Goal: Task Accomplishment & Management: Use online tool/utility

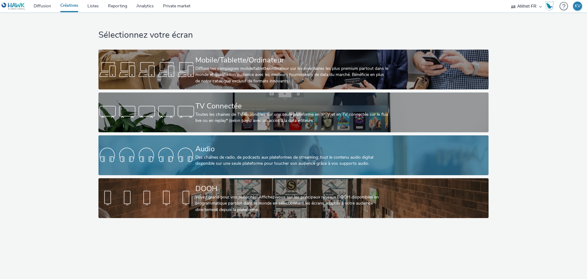
click at [185, 157] on div at bounding box center [147, 155] width 97 height 20
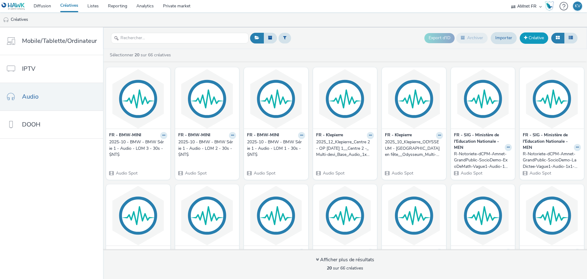
click at [536, 39] on link "Créative" at bounding box center [534, 37] width 28 height 11
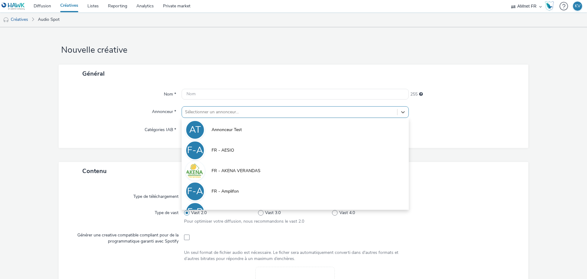
click at [218, 110] on div at bounding box center [289, 111] width 209 height 7
type input "s"
type input "r"
type input "edu"
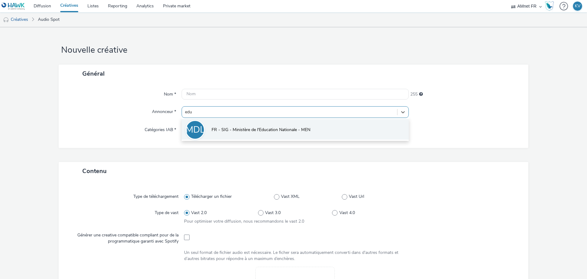
click at [241, 129] on span "FR - SIG - Ministère de l'Education Nationale - MEN" at bounding box center [261, 130] width 99 height 6
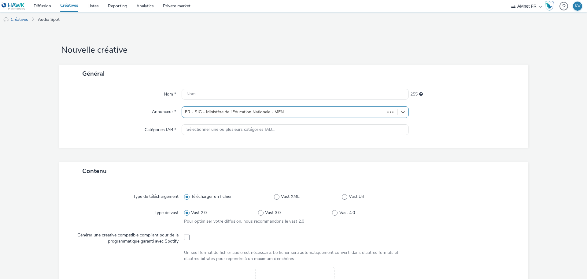
type input "[URL][DOMAIN_NAME]"
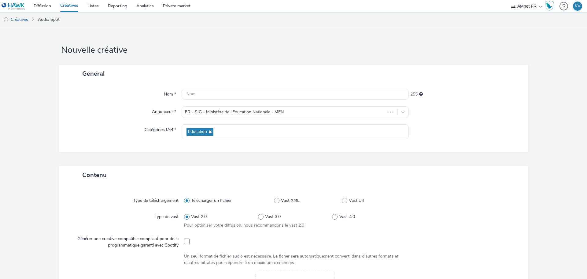
click at [176, 147] on div "Nom * 255 Annonceur * FR - SIG - Ministère de l'Education Nationale - MEN Catég…" at bounding box center [294, 117] width 470 height 69
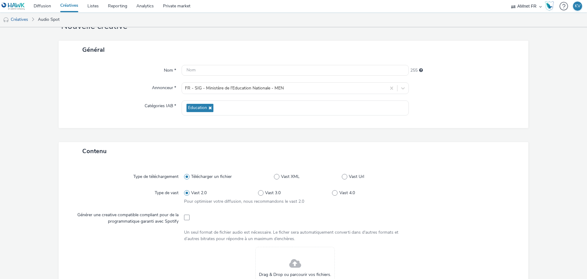
scroll to position [24, 0]
click at [198, 67] on input "text" at bounding box center [295, 69] width 227 height 11
paste input "R-Notoriete-dCPM-Amnet-GrandPublic-SocioDemo-Les6eme-Vague2-Audio-1x1-Multidevi…"
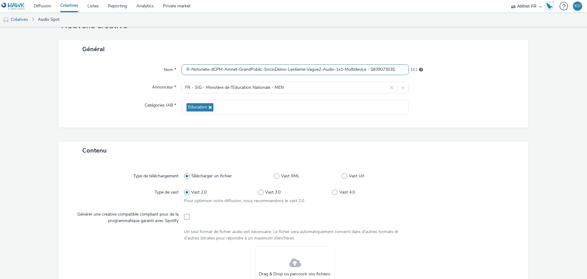
type input "R-Notoriete-dCPM-Amnet-GrandPublic-SocioDemo-Les6eme-Vague2-Audio-1x1-Multidevi…"
click at [222, 55] on div "Général" at bounding box center [294, 49] width 470 height 18
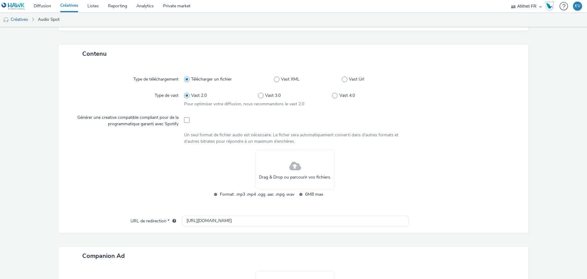
scroll to position [122, 0]
click at [274, 47] on div "Contenu" at bounding box center [294, 52] width 470 height 18
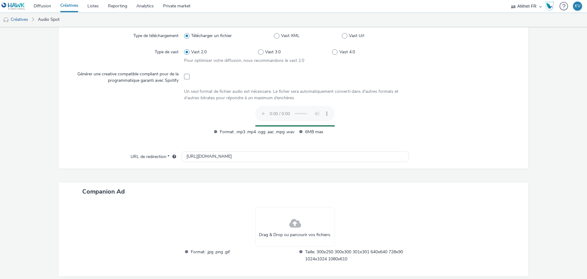
scroll to position [166, 0]
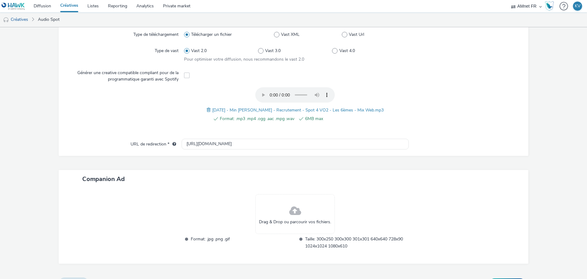
click at [221, 158] on div "Contenu Type de téléchargement Télécharger un fichier Vast XML Vast Url Type de…" at bounding box center [294, 139] width 470 height 278
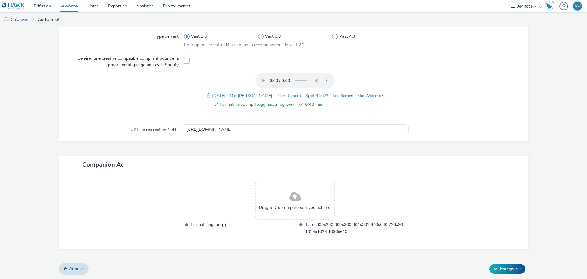
scroll to position [168, 0]
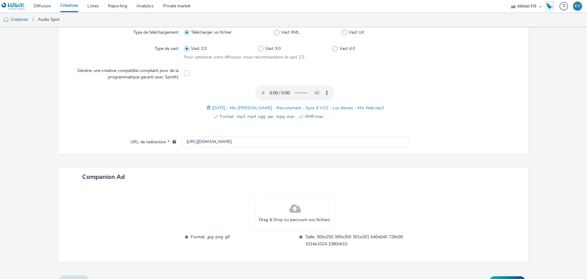
click at [531, 219] on form "Nouvelle créative Général Nom * R-Notoriete-dCPM-Amnet-GrandPublic-SocioDemo-Le…" at bounding box center [293, 75] width 587 height 432
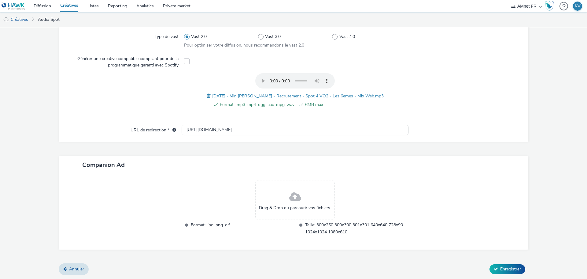
scroll to position [180, 0]
click at [503, 266] on span "Enregistrer" at bounding box center [511, 269] width 21 height 6
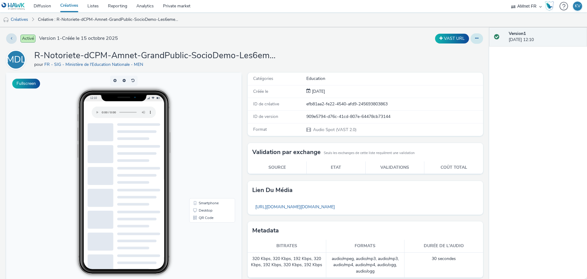
click at [475, 38] on button at bounding box center [477, 38] width 13 height 10
click at [367, 87] on div "Créée le [DATE]" at bounding box center [366, 91] width 236 height 13
click at [475, 37] on icon at bounding box center [476, 38] width 3 height 4
click at [450, 53] on link "Modifier" at bounding box center [461, 51] width 46 height 12
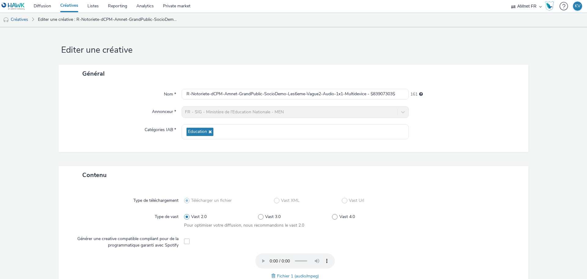
click at [450, 139] on div "Nom * R-Notoriete-dCPM-Amnet-GrandPublic-SocioDemo-Les6eme-Vague2-Audio-1x1-Mul…" at bounding box center [294, 117] width 470 height 69
click at [51, 19] on link "Editer une créative : R-Notoriete-dCPM-Amnet-GrandPublic-SocioDemo-Les6eme-Vagu…" at bounding box center [108, 19] width 147 height 15
click at [27, 22] on link "Créatives" at bounding box center [15, 19] width 31 height 15
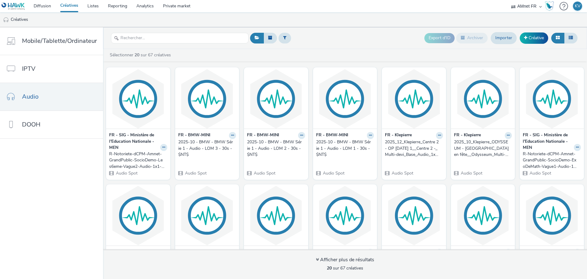
click at [389, 43] on div "Export d'ID Archiver Importer Créative" at bounding box center [414, 38] width 331 height 15
click at [174, 39] on input "text" at bounding box center [180, 38] width 138 height 11
type input "m"
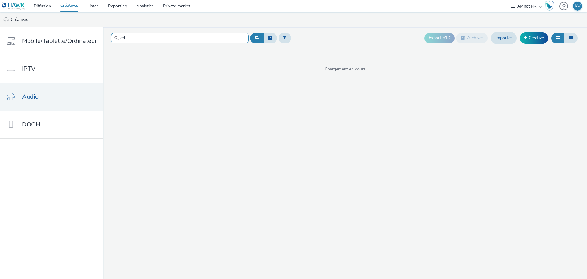
type input "e"
click at [317, 35] on div "Export d'ID Archiver Importer Créative" at bounding box center [414, 38] width 331 height 15
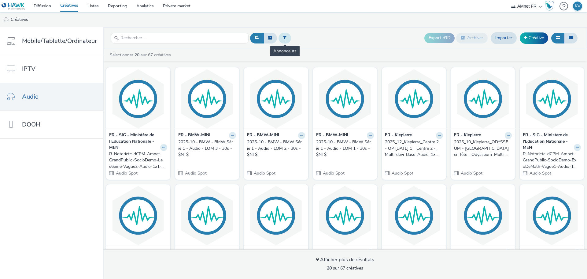
click at [287, 40] on button at bounding box center [285, 38] width 13 height 10
click at [313, 41] on div at bounding box center [316, 40] width 43 height 7
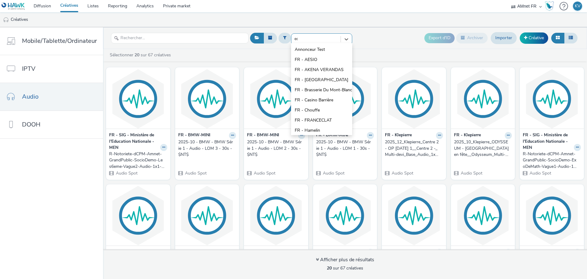
type input "edu"
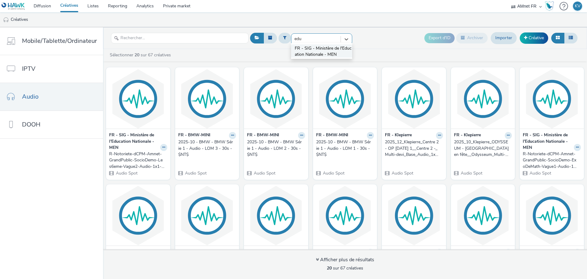
click at [320, 51] on span "FR - SIG - Ministère de l'Education Nationale - MEN" at bounding box center [324, 51] width 58 height 13
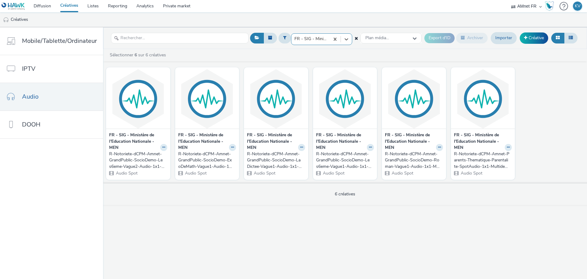
click at [372, 50] on div "Sélectionner 6 sur 6 créatives FR - SIG - Ministère de l'Education Nationale - …" at bounding box center [345, 127] width 484 height 156
click at [368, 150] on button at bounding box center [370, 147] width 7 height 7
click at [345, 160] on link "Modifier" at bounding box center [351, 158] width 46 height 12
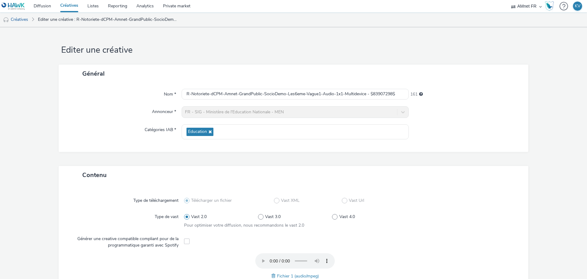
click at [448, 146] on div "Nom * R-Notoriete-dCPM-Amnet-GrandPublic-SocioDemo-Les6eme-Vague1-Audio-1x1-Mul…" at bounding box center [294, 117] width 470 height 69
click at [44, 19] on link "Editer une créative : R-Notoriete-dCPM-Amnet-GrandPublic-SocioDemo-Les6eme-Vagu…" at bounding box center [108, 19] width 147 height 15
click at [24, 24] on link "Créatives" at bounding box center [15, 19] width 31 height 15
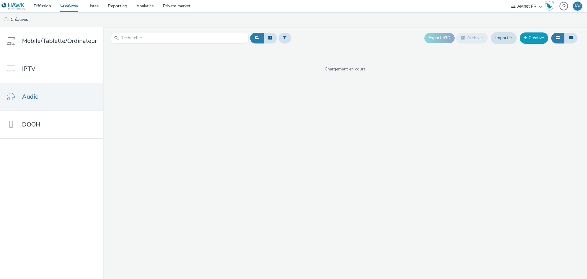
click at [536, 39] on link "Créative" at bounding box center [534, 37] width 28 height 11
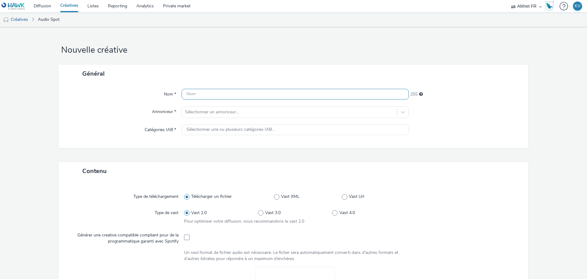
click at [210, 94] on input "text" at bounding box center [295, 94] width 227 height 11
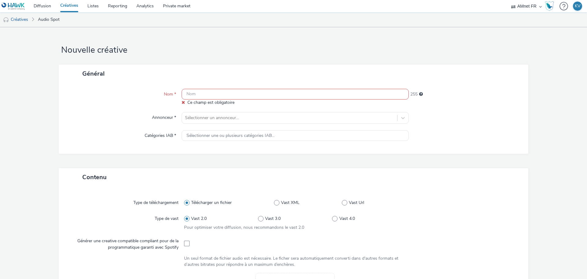
click at [214, 96] on input "text" at bounding box center [295, 94] width 227 height 11
paste input "R-Notoriete-dCPM-Amnet-GrandPublic-SocioDemo-LaDicteeVague2-Audio-1x1-Multidevi…"
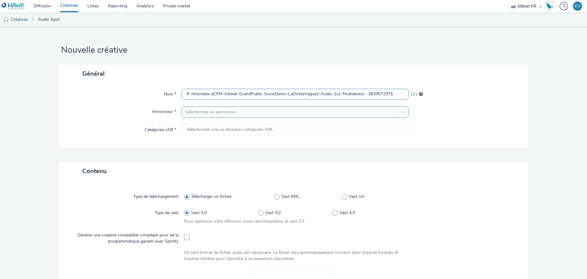
type input "R-Notoriete-dCPM-Amnet-GrandPublic-SocioDemo-LaDicteeVague2-Audio-1x1-Multidevi…"
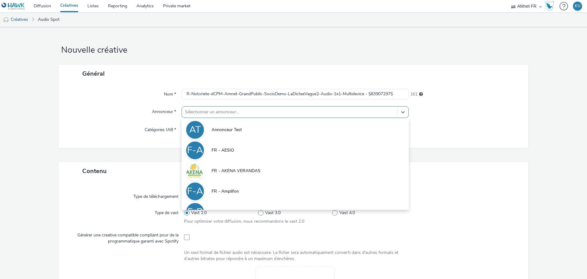
click at [222, 112] on div at bounding box center [289, 111] width 209 height 7
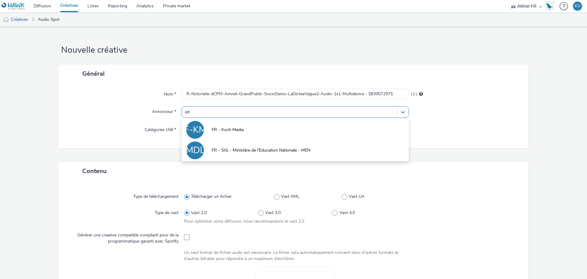
type input "edu"
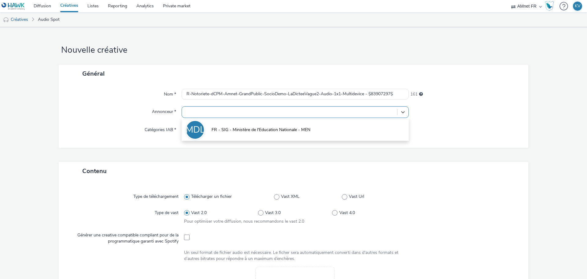
click at [227, 117] on div at bounding box center [295, 112] width 227 height 12
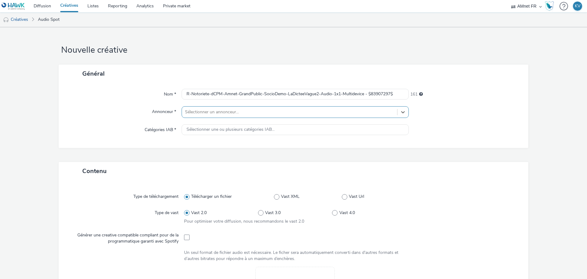
click at [219, 111] on div at bounding box center [289, 111] width 209 height 7
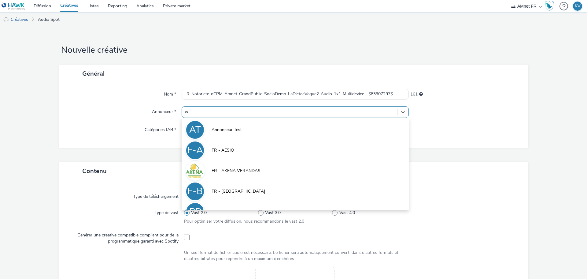
type input "edu"
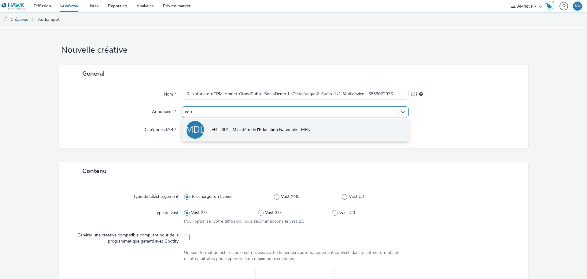
click at [233, 128] on span "FR - SIG - Ministère de l'Education Nationale - MEN" at bounding box center [261, 130] width 99 height 6
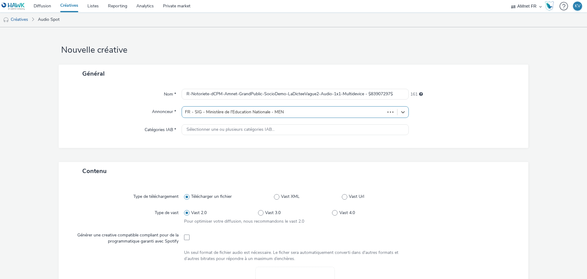
type input "[URL][DOMAIN_NAME]"
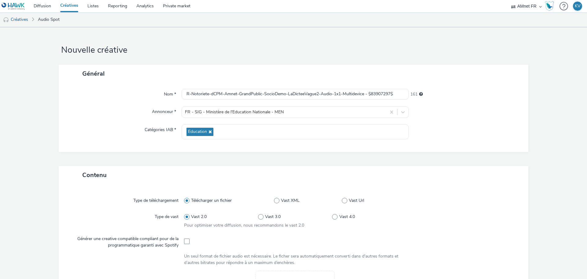
click at [189, 165] on div "Général Nom * R-Notoriete-dCPM-Amnet-GrandPublic-SocioDemo-LaDicteeVague2-Audio…" at bounding box center [294, 115] width 470 height 101
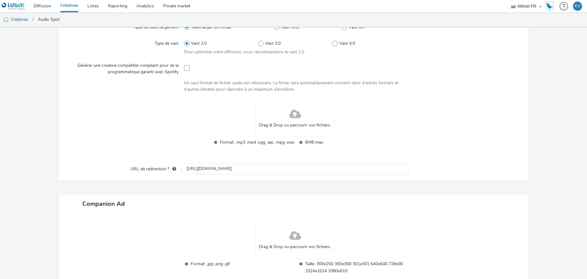
scroll to position [196, 0]
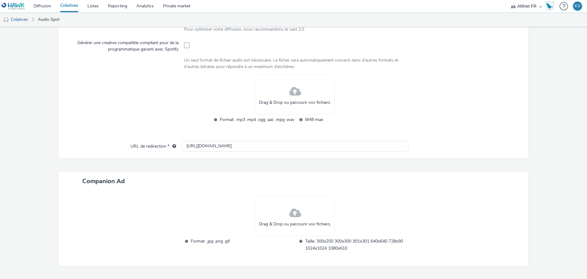
click at [101, 104] on div at bounding box center [127, 103] width 114 height 56
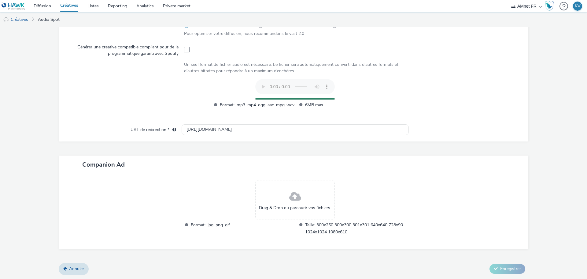
scroll to position [180, 0]
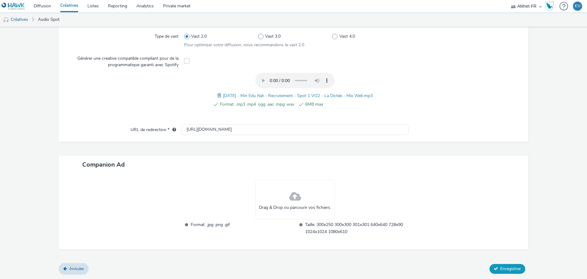
click at [507, 269] on span "Enregistrer" at bounding box center [511, 269] width 21 height 6
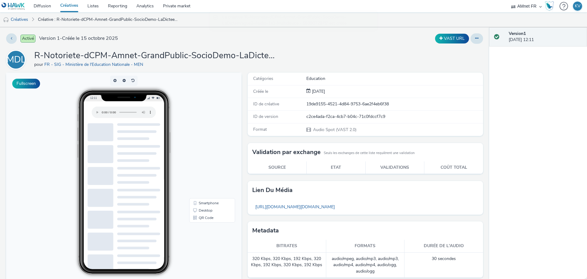
click at [344, 57] on div "F-S-MDLN-M R-Notoriete-dCPM-Amnet-GrandPublic-SocioDemo-LaDicteeVague2-Audio-1x…" at bounding box center [244, 60] width 477 height 20
click at [25, 20] on link "Créatives" at bounding box center [15, 19] width 31 height 15
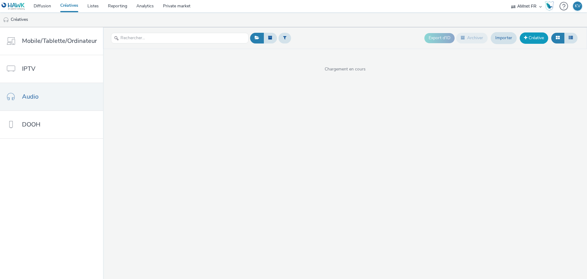
click at [539, 36] on link "Créative" at bounding box center [534, 37] width 28 height 11
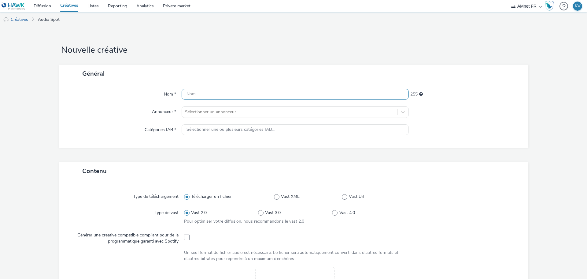
click at [224, 95] on input "text" at bounding box center [295, 94] width 227 height 11
paste input "R-Notoriete-dCPM-Amnet-GrandPublic-SocioDemo-ExoDeMath-Vague2-Audio-1x1-Multide…"
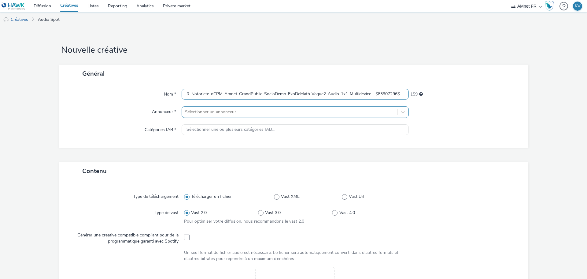
type input "R-Notoriete-dCPM-Amnet-GrandPublic-SocioDemo-ExoDeMath-Vague2-Audio-1x1-Multide…"
click at [225, 107] on div "Sélectionner un annonceur..." at bounding box center [289, 112] width 215 height 10
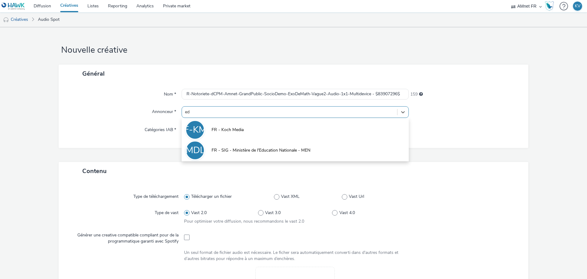
type input "edu"
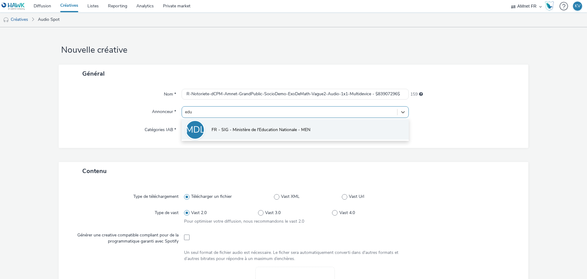
click at [240, 127] on span "FR - SIG - Ministère de l'Education Nationale - MEN" at bounding box center [261, 130] width 99 height 6
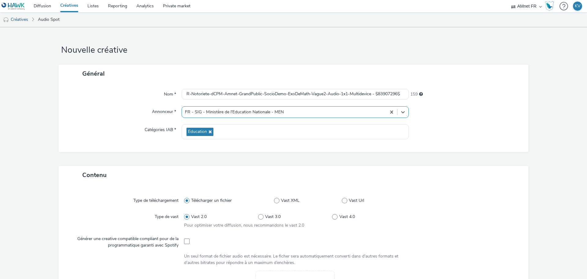
click at [98, 132] on div "Catégories IAB *" at bounding box center [123, 131] width 117 height 15
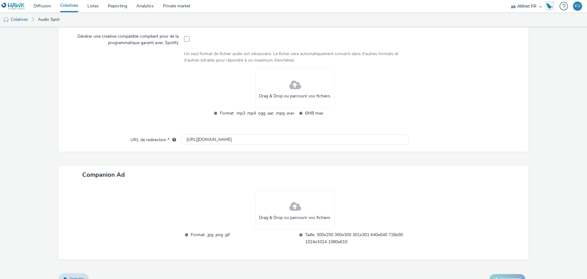
scroll to position [212, 0]
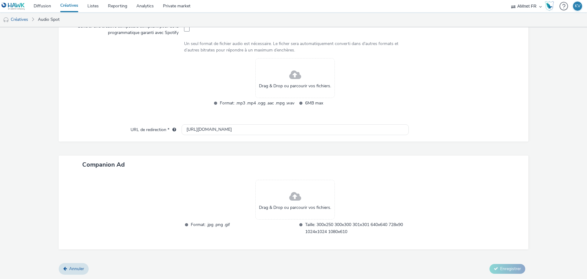
click at [118, 90] on div at bounding box center [127, 86] width 114 height 56
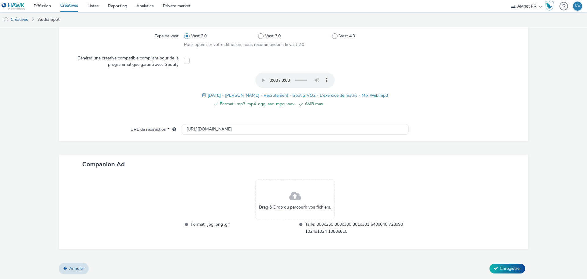
scroll to position [180, 0]
click at [510, 268] on span "Enregistrer" at bounding box center [511, 269] width 21 height 6
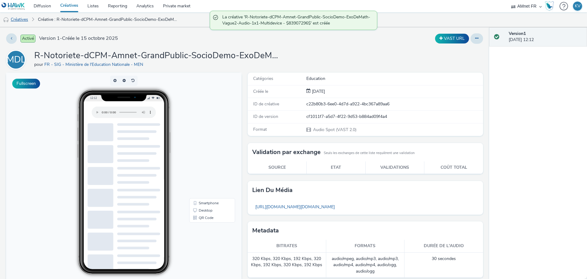
click at [18, 19] on link "Créatives" at bounding box center [15, 19] width 31 height 15
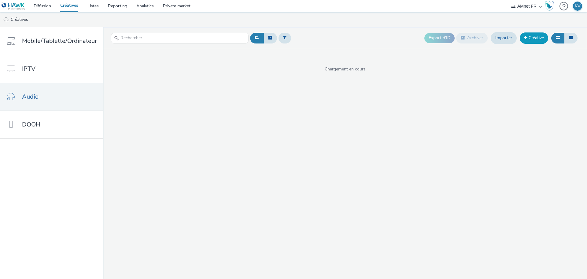
click at [531, 39] on link "Créative" at bounding box center [534, 37] width 28 height 11
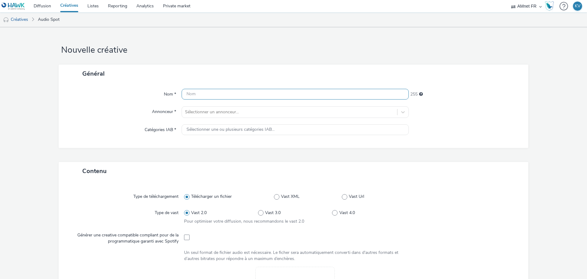
click at [230, 96] on input "text" at bounding box center [295, 94] width 227 height 11
paste input "R-Notoriete-dCPM-Amnet-GrandPublic-SocioDemo-Roman-Vague2-Audio-1x1-Multidevice…"
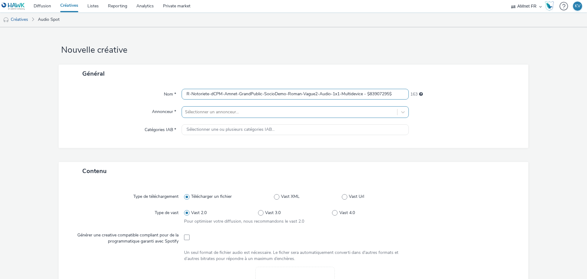
type input "R-Notoriete-dCPM-Amnet-GrandPublic-SocioDemo-Roman-Vague2-Audio-1x1-Multidevice…"
click at [197, 114] on div at bounding box center [289, 111] width 209 height 7
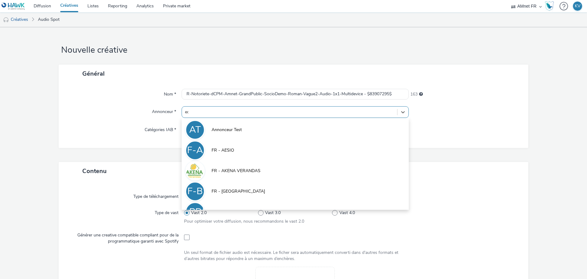
type input "edu"
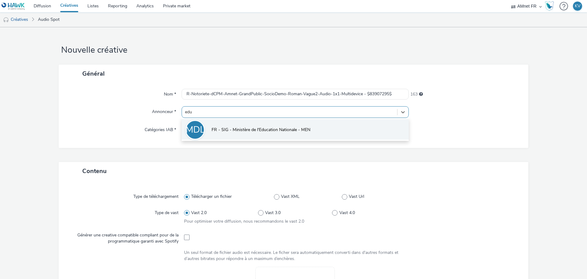
click at [218, 127] on span "FR - SIG - Ministère de l'Education Nationale - MEN" at bounding box center [261, 130] width 99 height 6
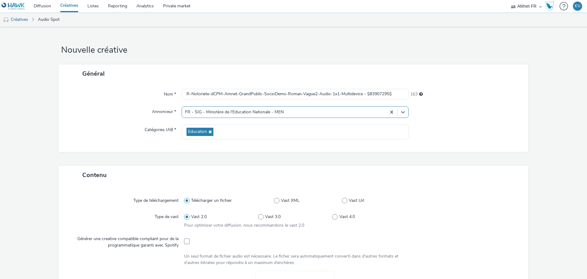
click at [97, 116] on div "Annonceur *" at bounding box center [123, 112] width 117 height 12
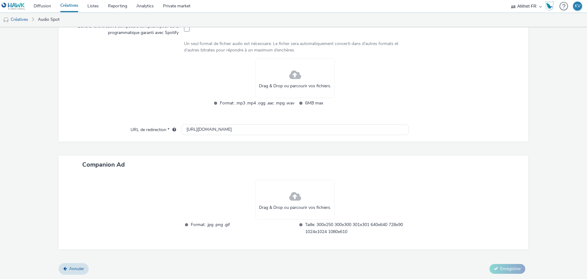
scroll to position [192, 0]
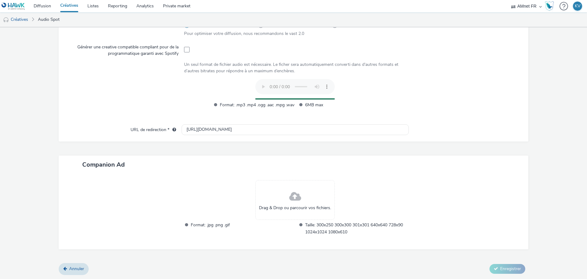
click at [473, 254] on div "Contenu Type de téléchargement Télécharger un fichier Vast XML Vast Url Type de…" at bounding box center [294, 118] width 470 height 289
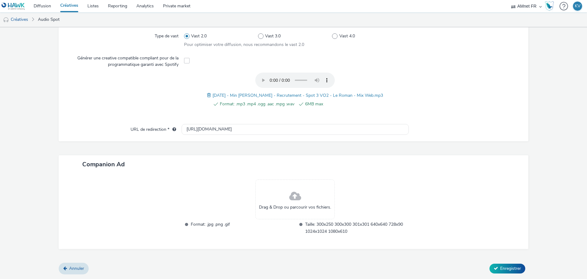
scroll to position [180, 0]
click at [501, 269] on span "Enregistrer" at bounding box center [511, 269] width 21 height 6
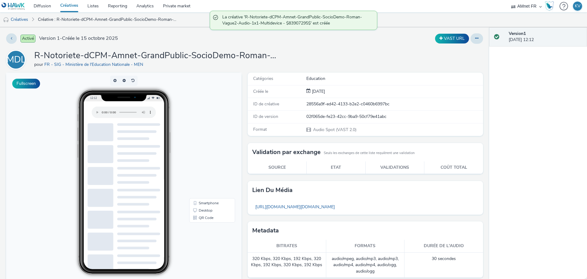
click at [401, 81] on div "Education" at bounding box center [395, 79] width 176 height 6
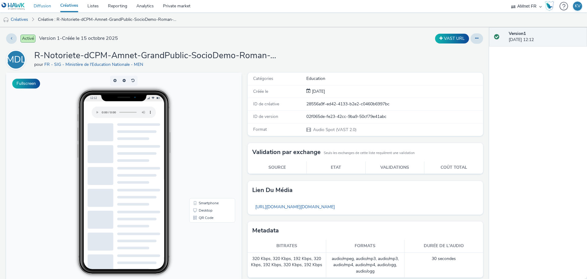
click at [47, 7] on link "Diffusion" at bounding box center [42, 6] width 27 height 12
